Goal: Task Accomplishment & Management: Complete application form

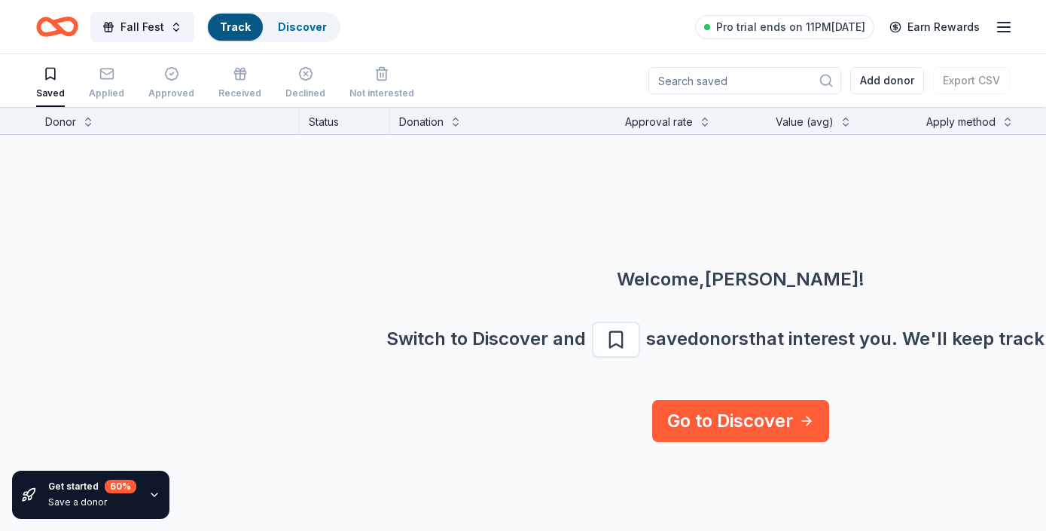
scroll to position [1, 0]
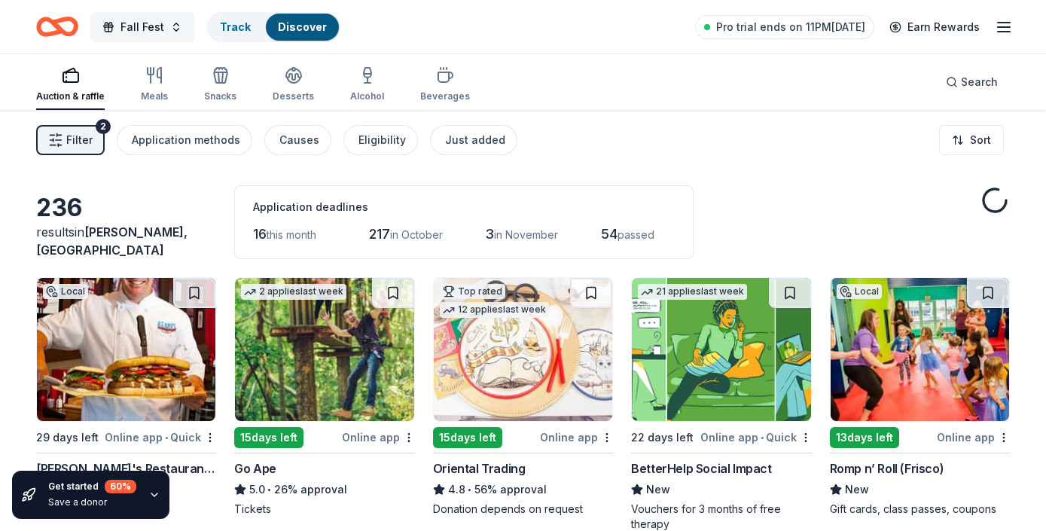
click at [165, 27] on button "Fall Fest" at bounding box center [142, 27] width 104 height 30
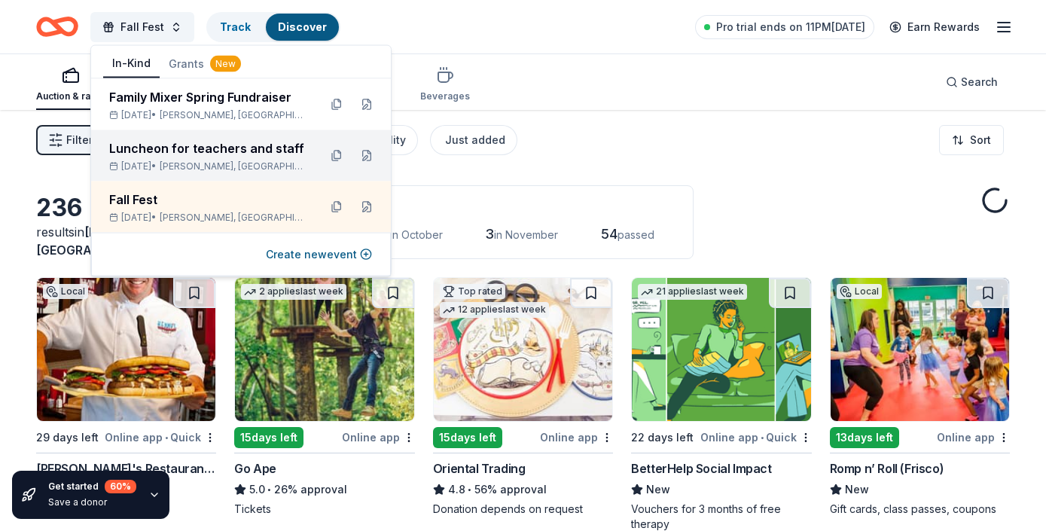
click at [192, 148] on div "Luncheon for teachers and staff" at bounding box center [207, 148] width 197 height 18
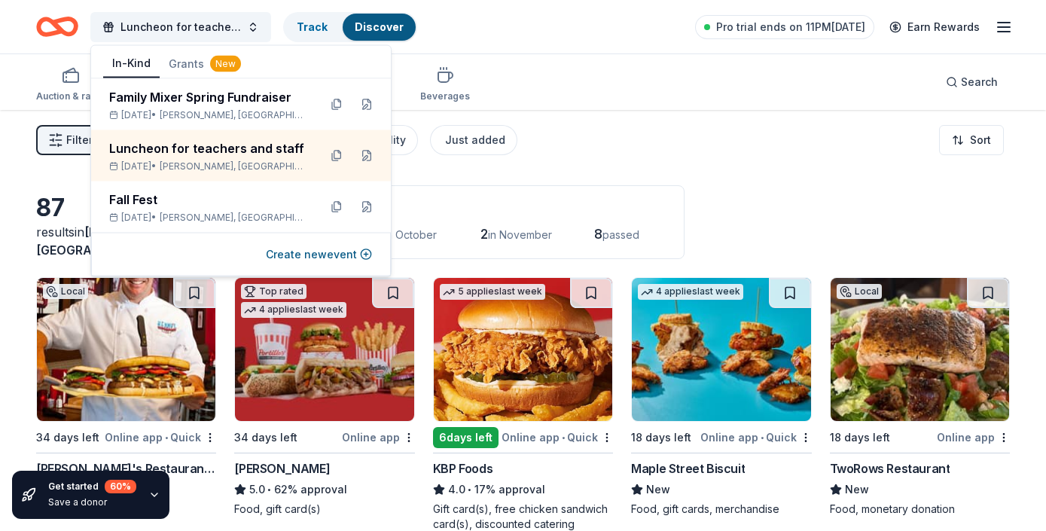
click at [720, 381] on img at bounding box center [721, 349] width 178 height 143
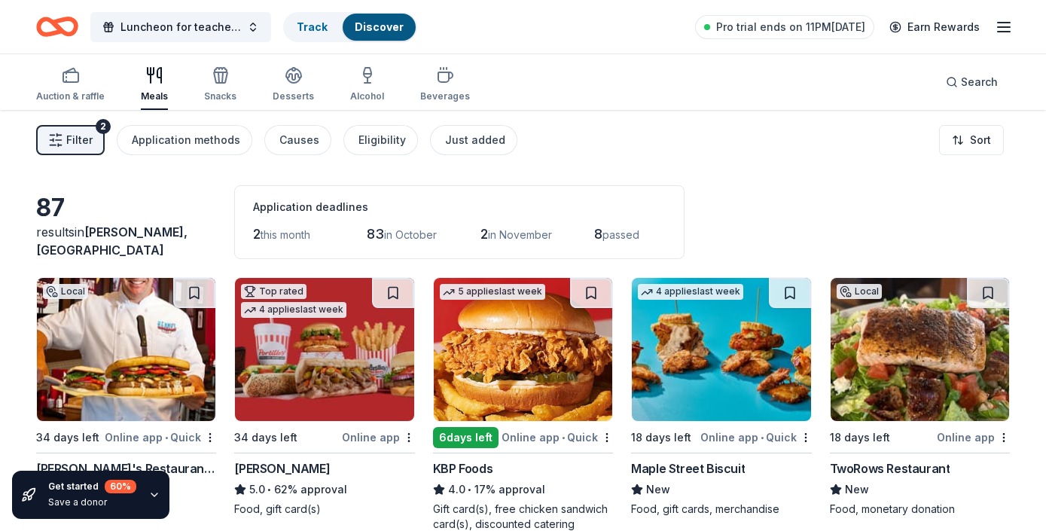
click at [821, 190] on div "87 results in [PERSON_NAME], [GEOGRAPHIC_DATA] Application deadlines 2 this mon…" at bounding box center [522, 222] width 973 height 74
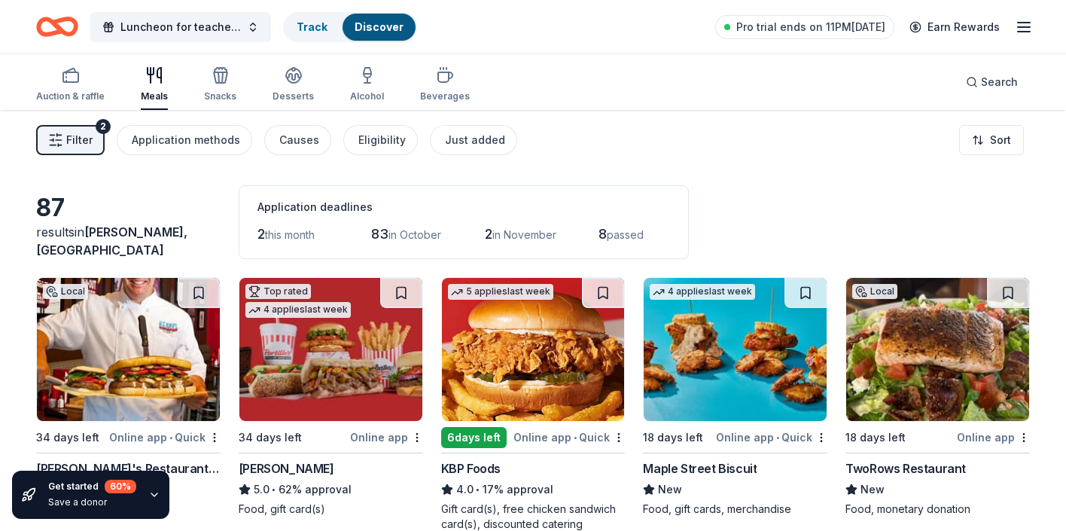
click at [703, 92] on div "Auction & raffle Meals Snacks Desserts Alcohol Beverages Search" at bounding box center [533, 82] width 994 height 56
click at [979, 87] on div "Search" at bounding box center [992, 82] width 52 height 18
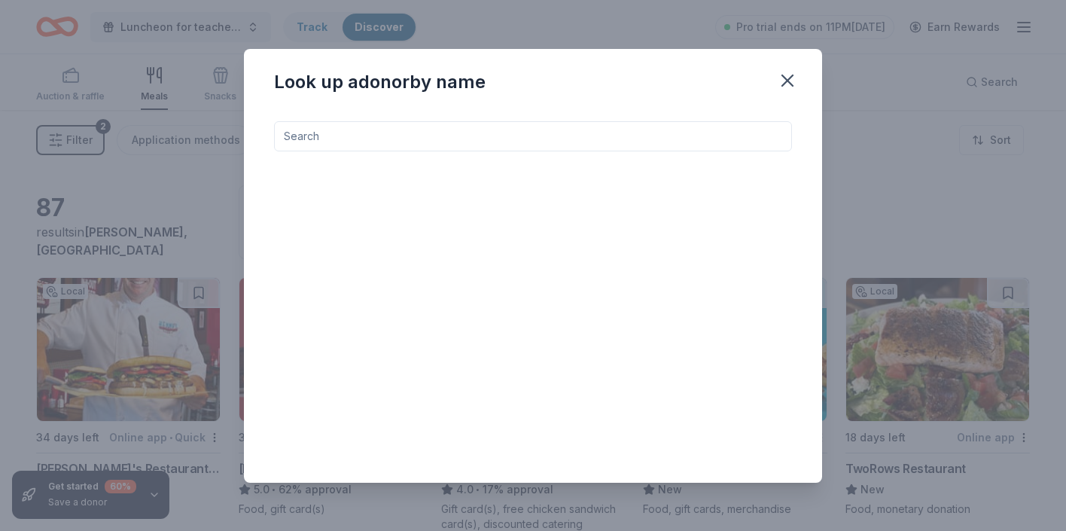
click at [616, 139] on input at bounding box center [533, 136] width 518 height 30
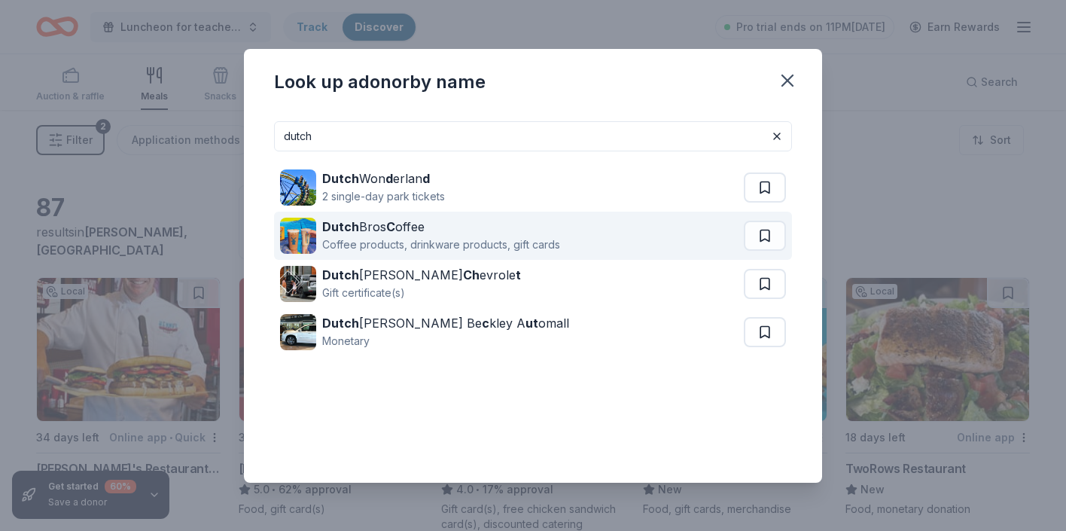
click at [463, 223] on div "Dutch Bros C offee" at bounding box center [441, 227] width 238 height 18
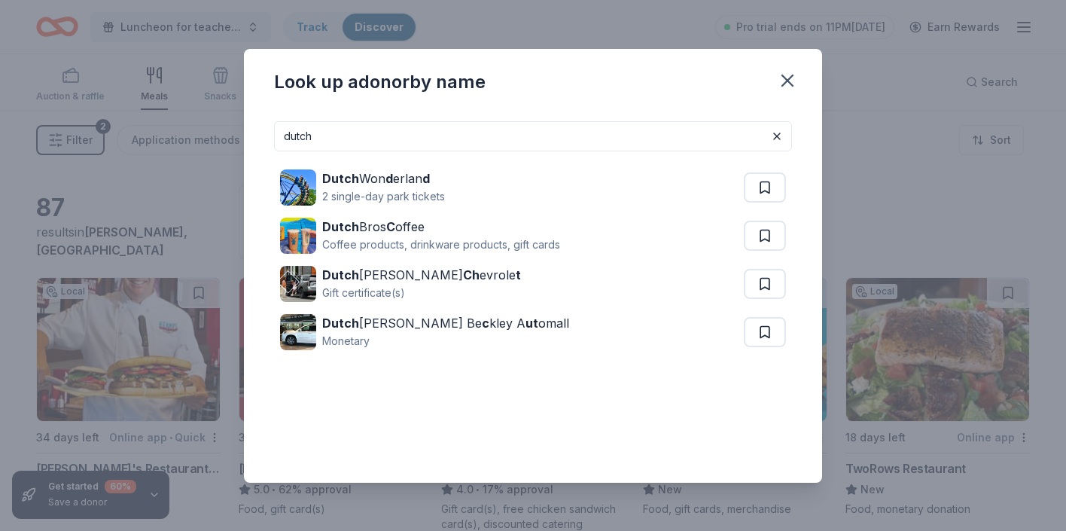
drag, startPoint x: 531, startPoint y: 141, endPoint x: 239, endPoint y: 128, distance: 293.1
click at [239, 128] on div "Look up a donor by name dutch Dutch Won d erlan d 2 single-day park tickets Dut…" at bounding box center [533, 265] width 1066 height 531
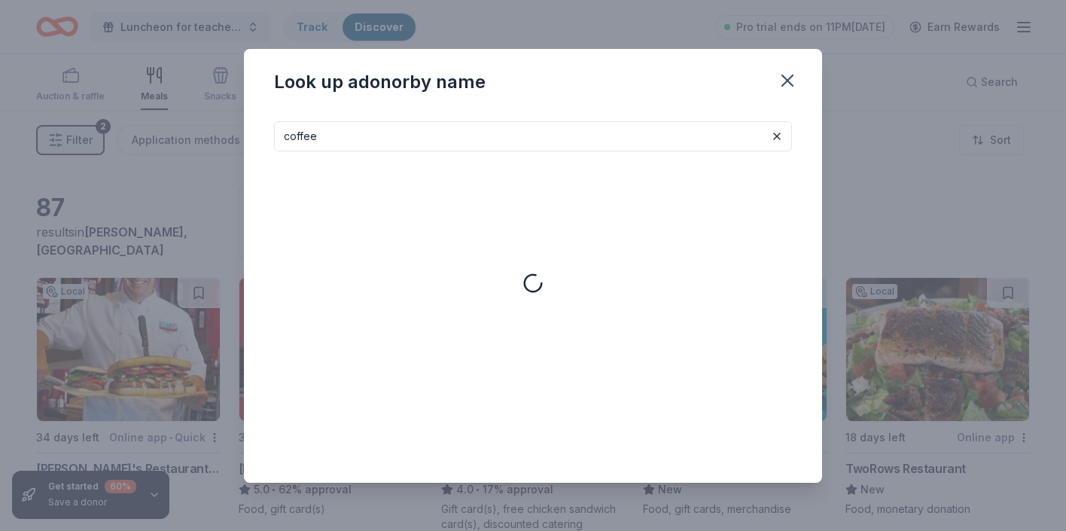
type input "coffee"
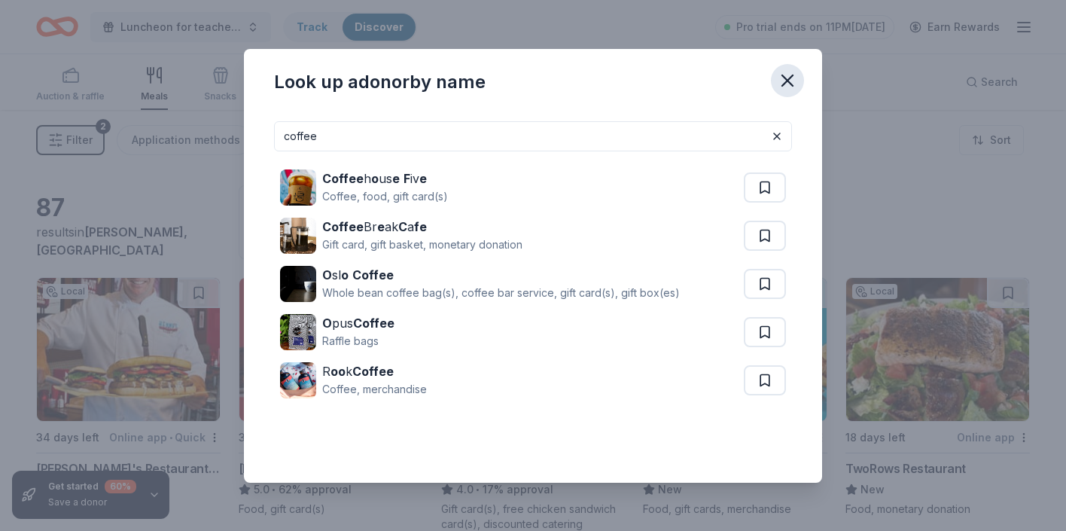
click at [787, 80] on icon "button" at bounding box center [787, 80] width 11 height 11
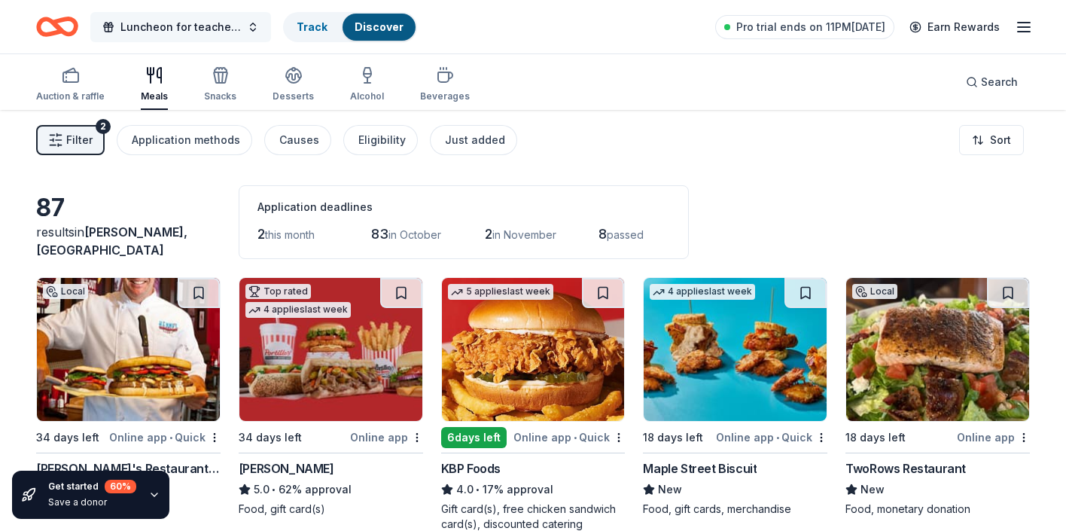
click at [266, 14] on button "Luncheon for teachers and staff" at bounding box center [180, 27] width 181 height 30
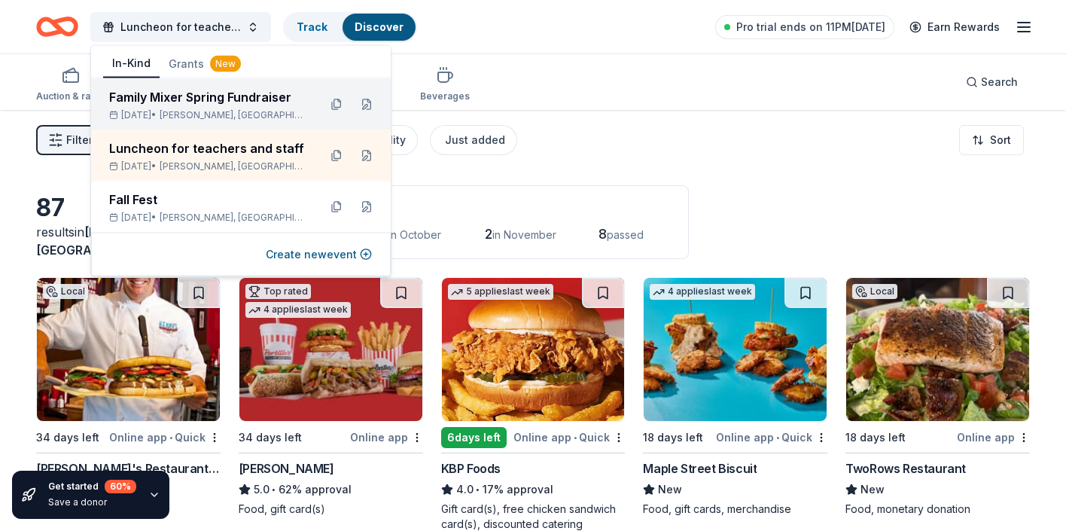
click at [211, 103] on div "Family Mixer Spring Fundraiser" at bounding box center [207, 97] width 197 height 18
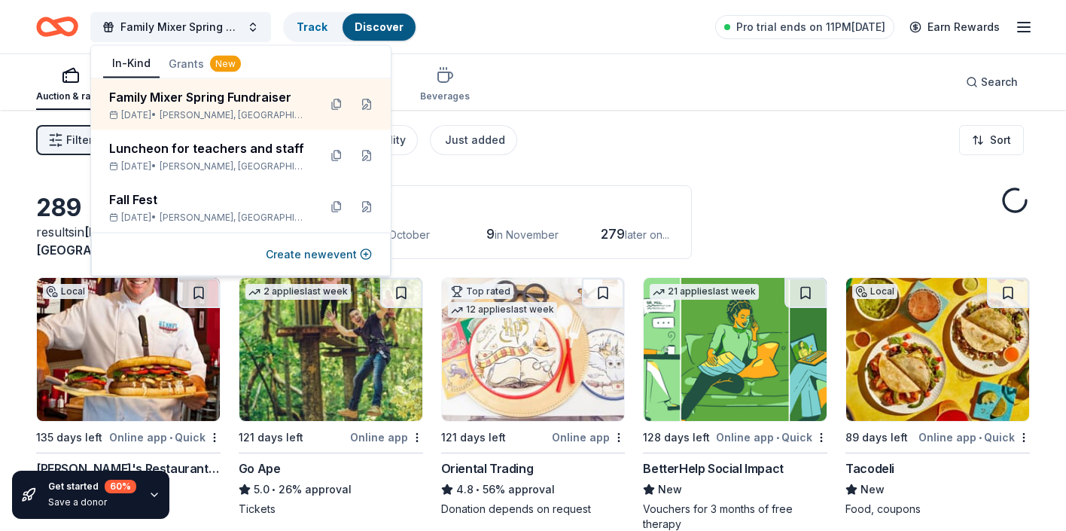
click at [766, 148] on div "Filter 2 Application methods Causes Eligibility Just added Sort" at bounding box center [533, 140] width 1066 height 60
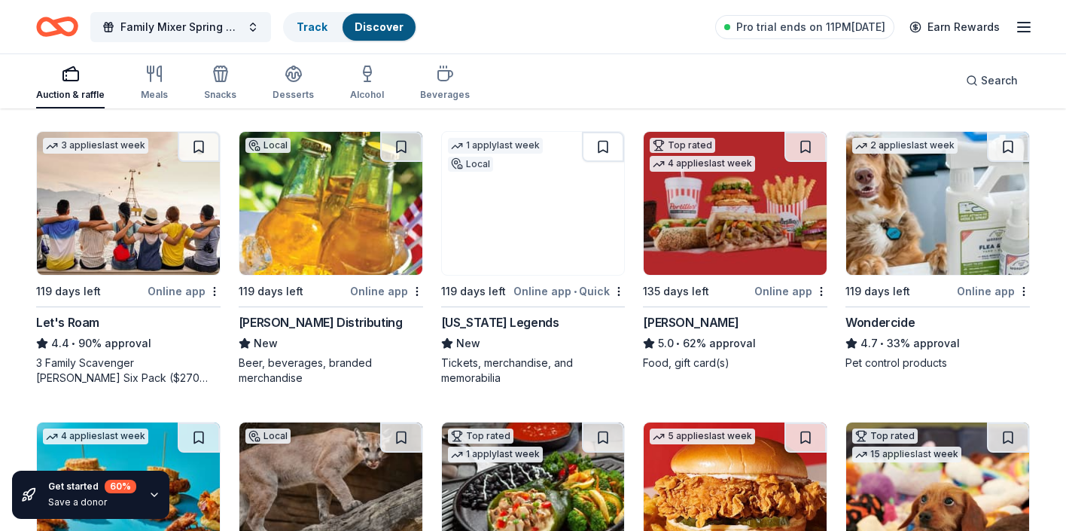
scroll to position [753, 0]
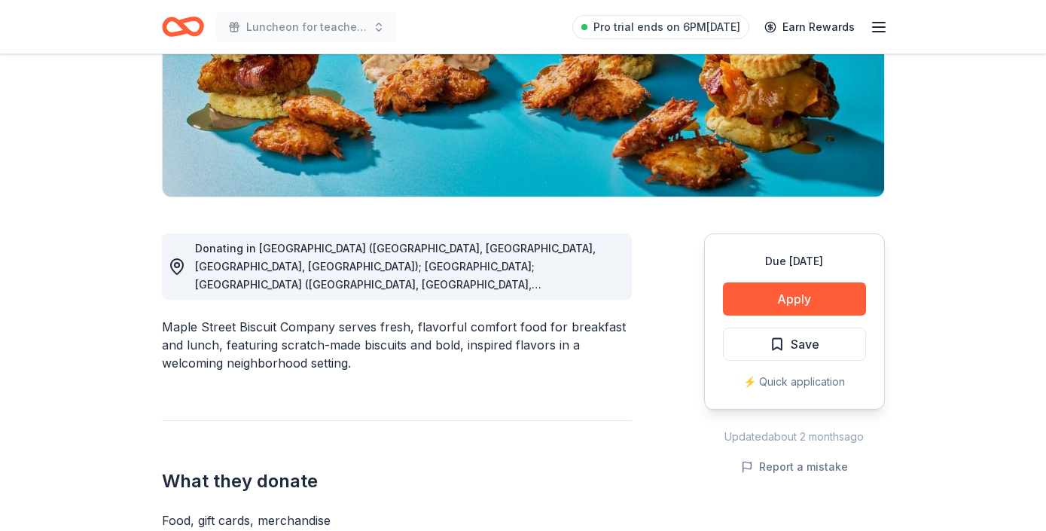
scroll to position [271, 0]
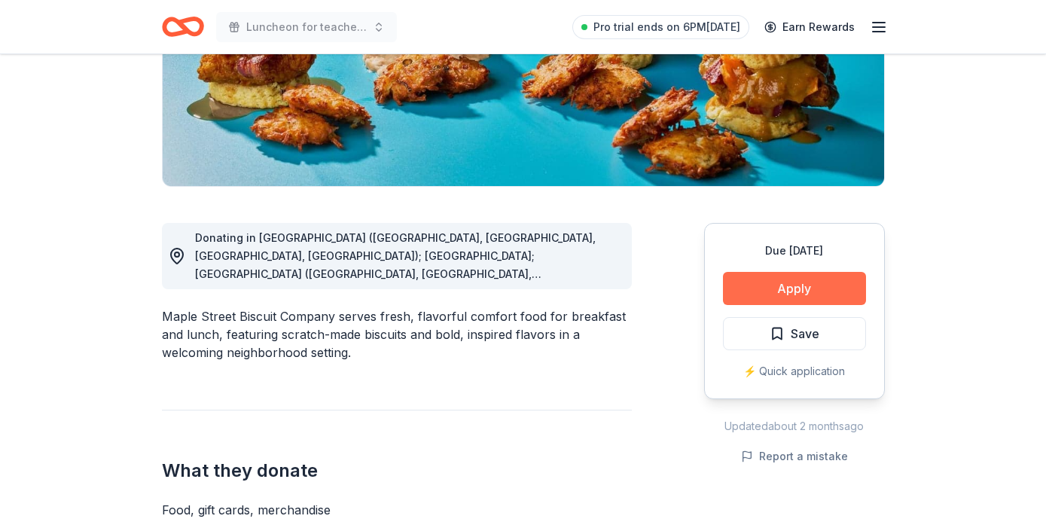
click at [786, 275] on button "Apply" at bounding box center [794, 288] width 143 height 33
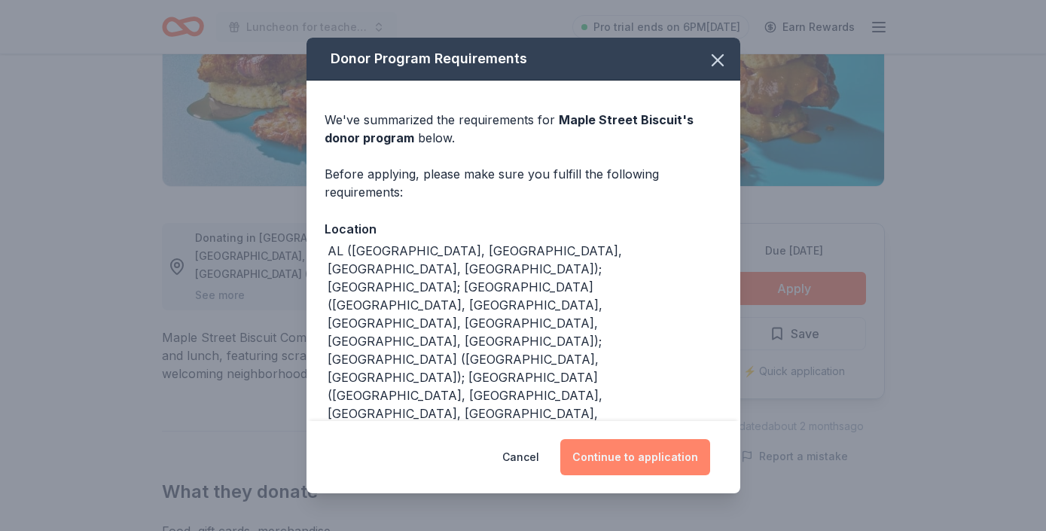
click at [608, 463] on button "Continue to application" at bounding box center [635, 457] width 150 height 36
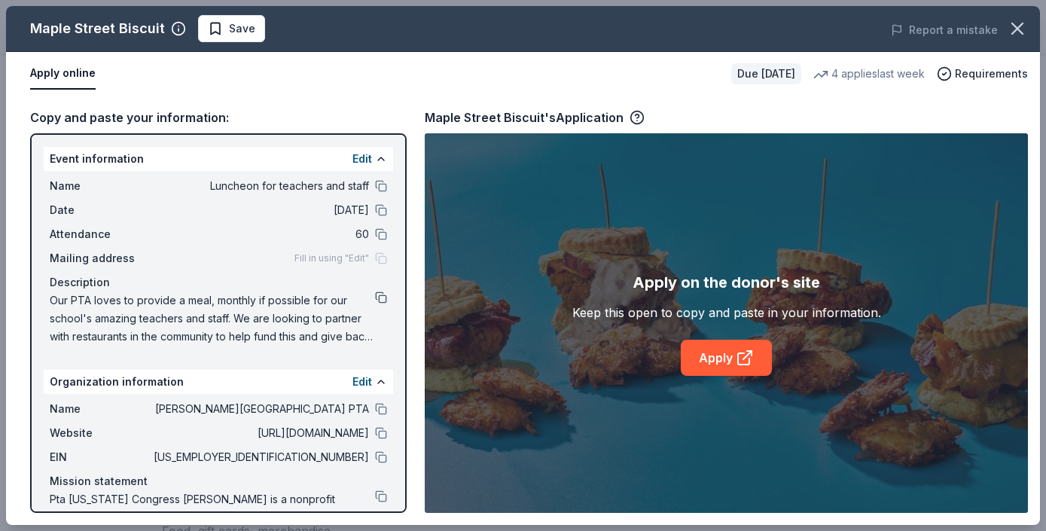
click at [381, 297] on button at bounding box center [381, 297] width 12 height 12
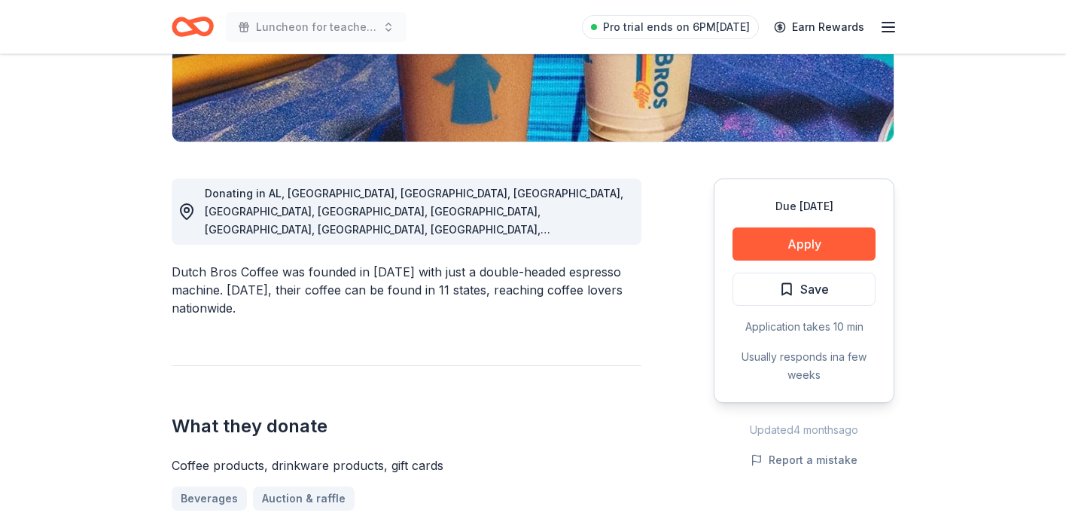
scroll to position [331, 0]
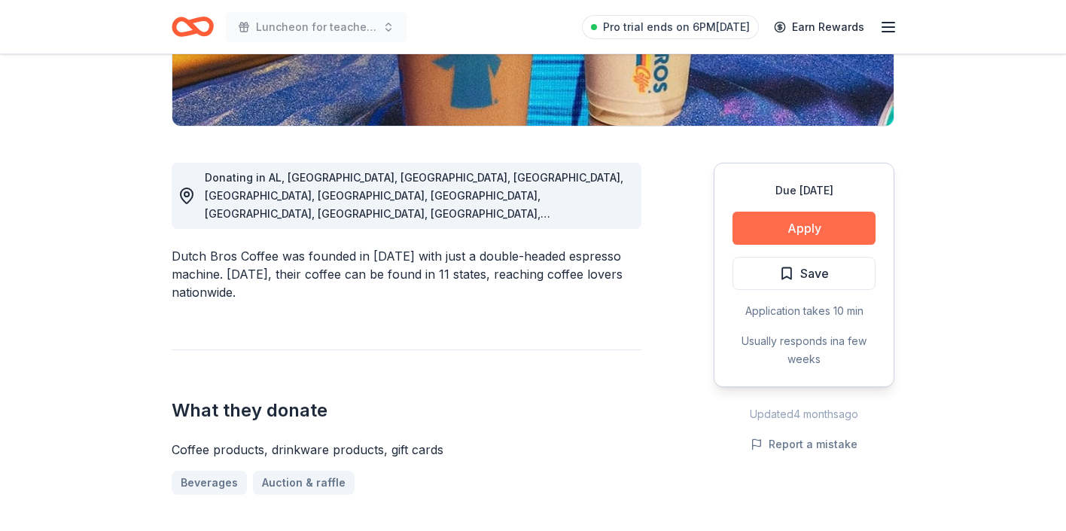
click at [827, 224] on button "Apply" at bounding box center [803, 228] width 143 height 33
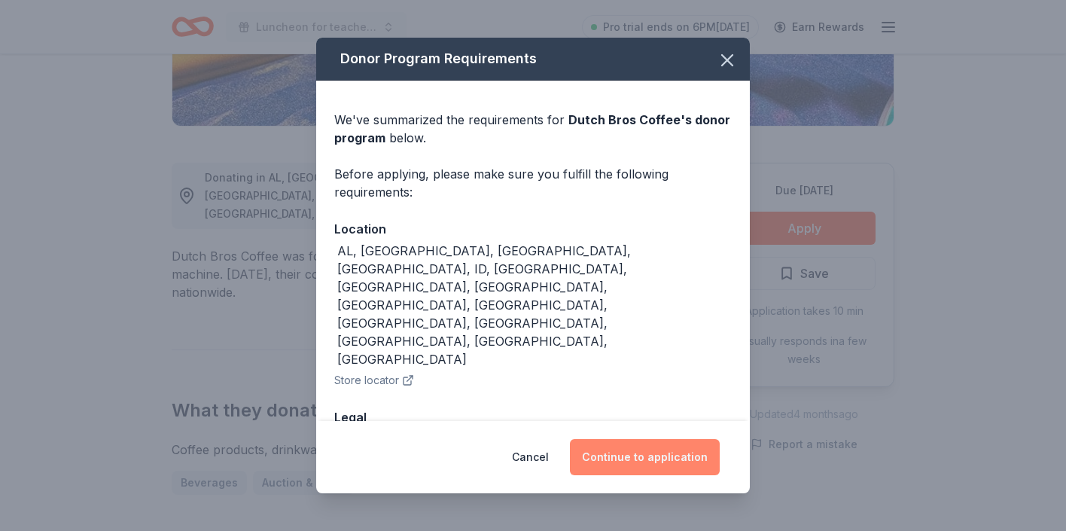
click at [617, 458] on button "Continue to application" at bounding box center [645, 457] width 150 height 36
